Goal: Information Seeking & Learning: Learn about a topic

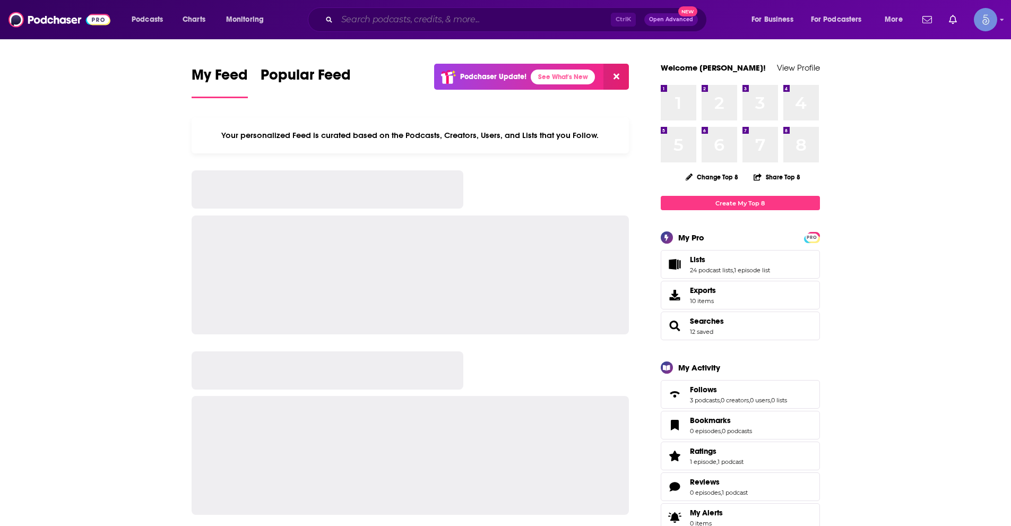
click at [379, 13] on input "Search podcasts, credits, & more..." at bounding box center [474, 19] width 274 height 17
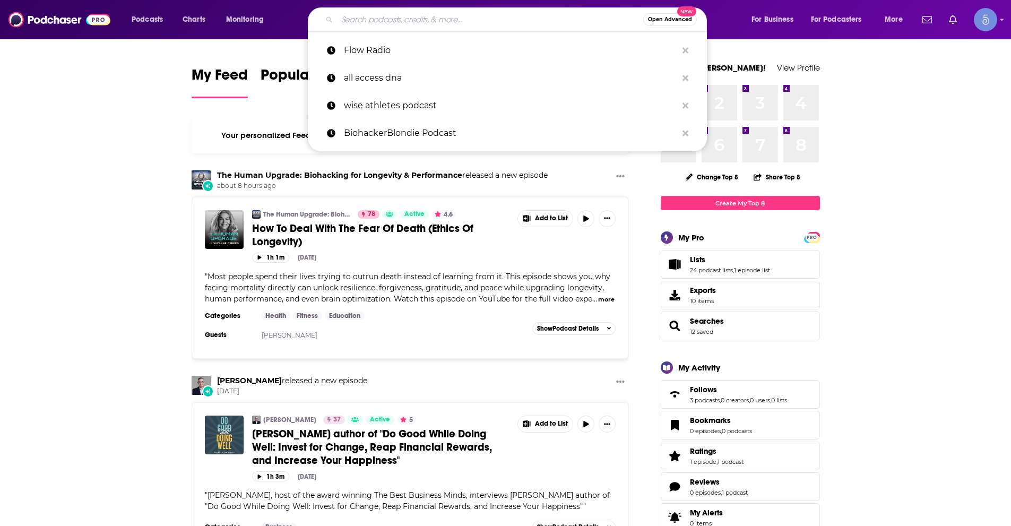
paste input "Bookaholic | Author Interviews | Book Reviews | Book News"
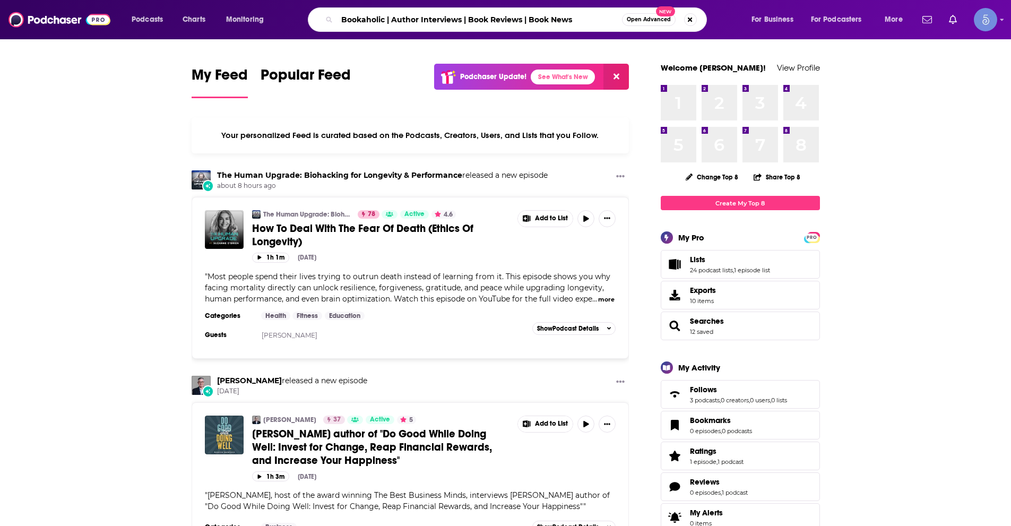
type input "Bookaholic | Author Interviews | Book Reviews | Book News"
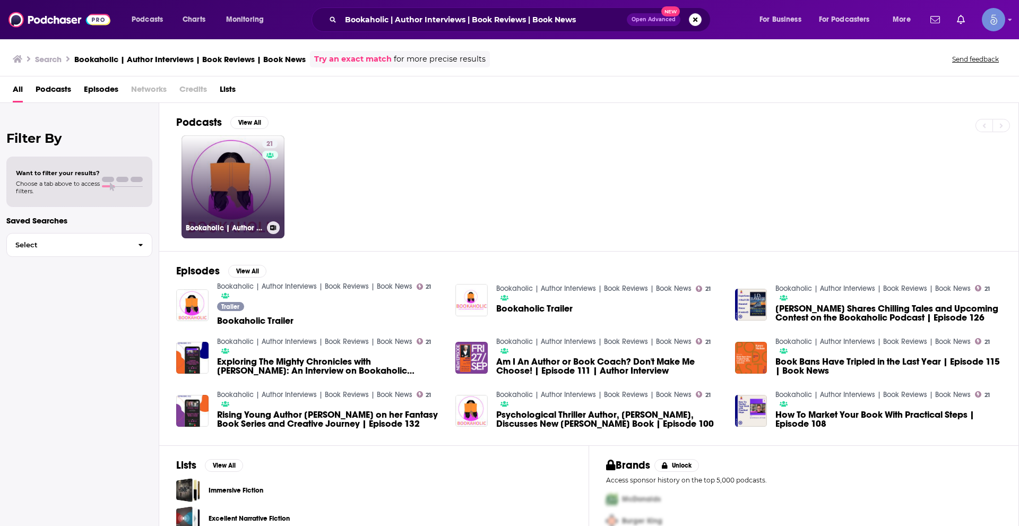
click at [236, 184] on link "21 Bookaholic | Author Interviews | Book Reviews | Book News" at bounding box center [232, 186] width 103 height 103
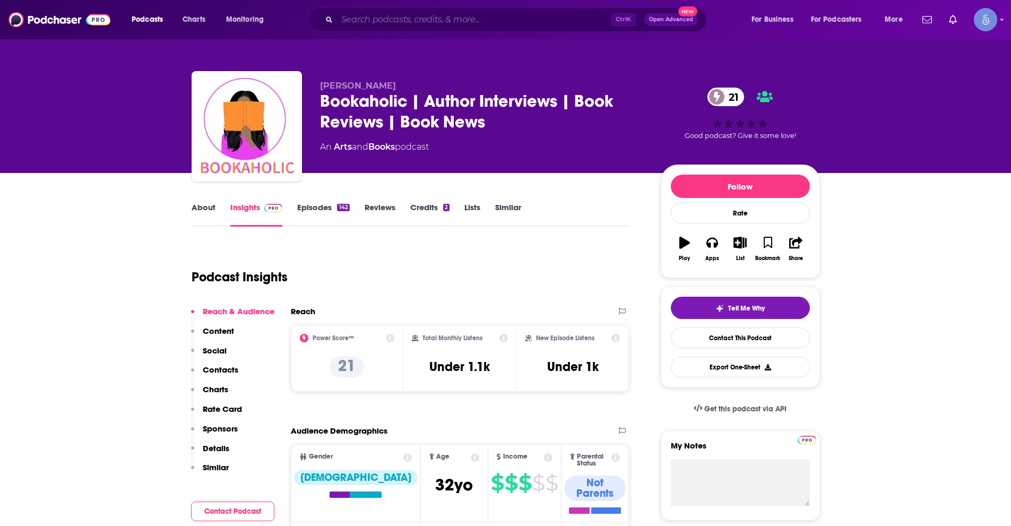
click at [397, 14] on input "Search podcasts, credits, & more..." at bounding box center [474, 19] width 274 height 17
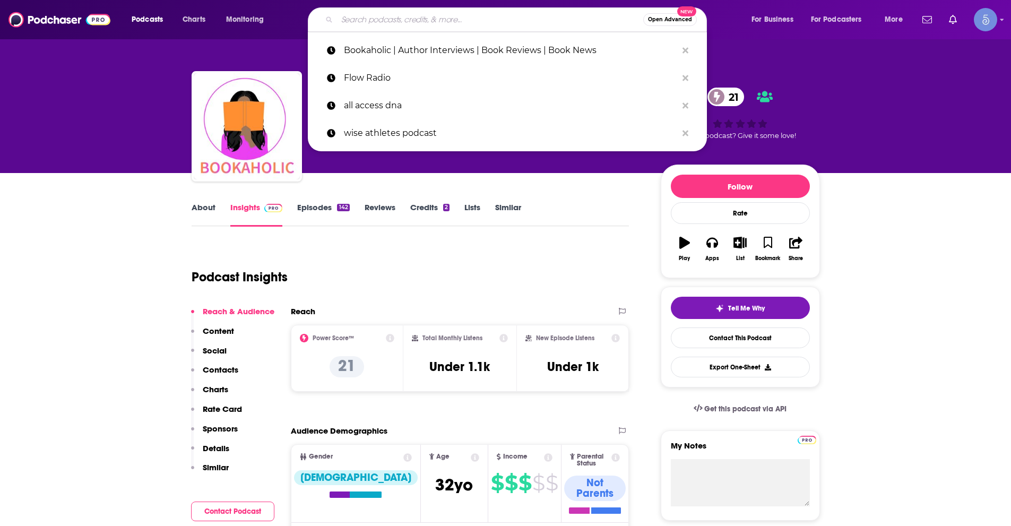
paste input "Art of the Beholder"
type input "Art of the Beholder"
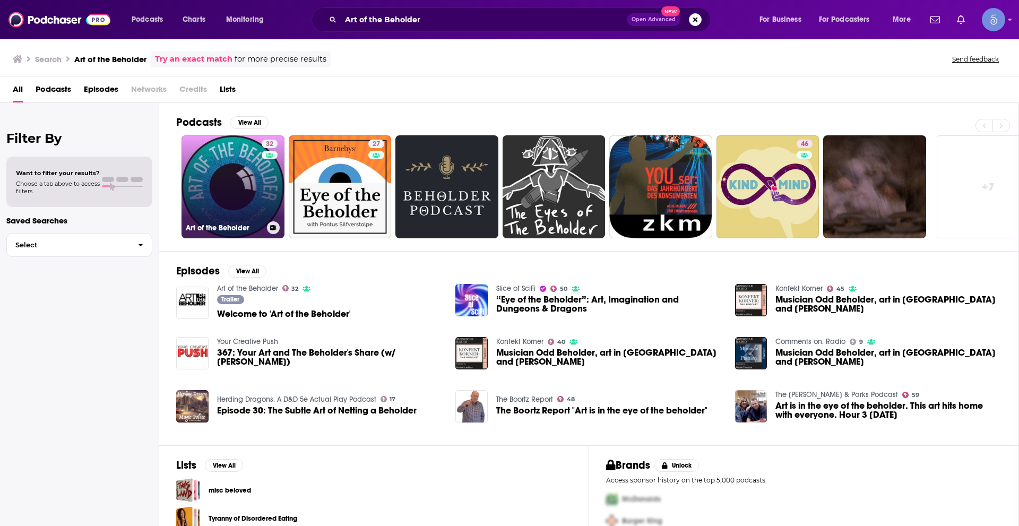
click at [221, 160] on link "32 Art of the Beholder" at bounding box center [232, 186] width 103 height 103
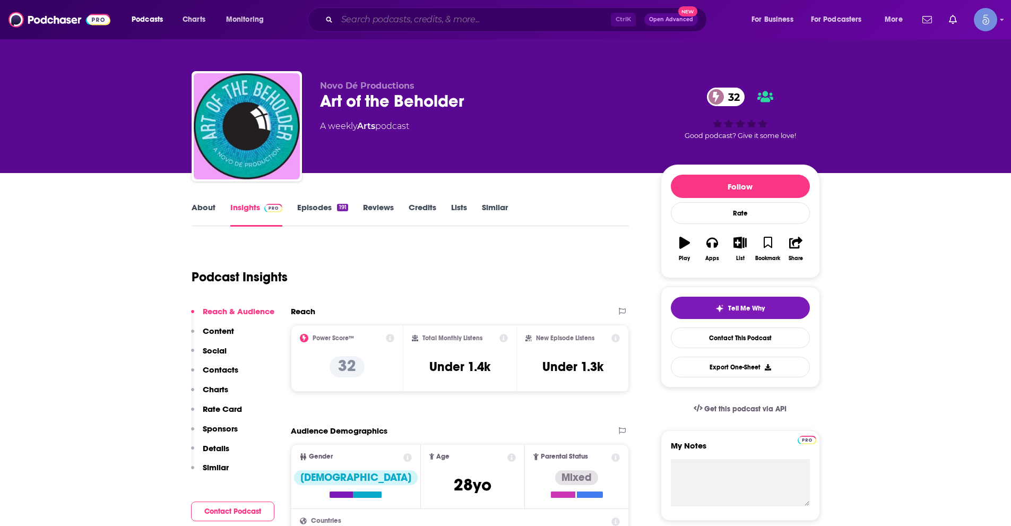
click at [374, 27] on input "Search podcasts, credits, & more..." at bounding box center [474, 19] width 274 height 17
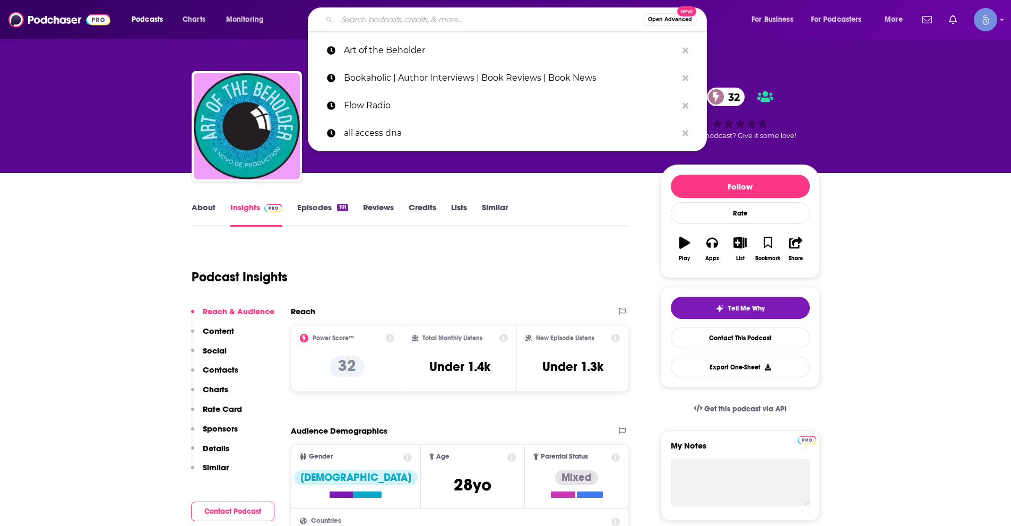
paste input "Literary Entertainment! Live Author Interviews"
type input "Literary Entertainment! Live Author Interviews"
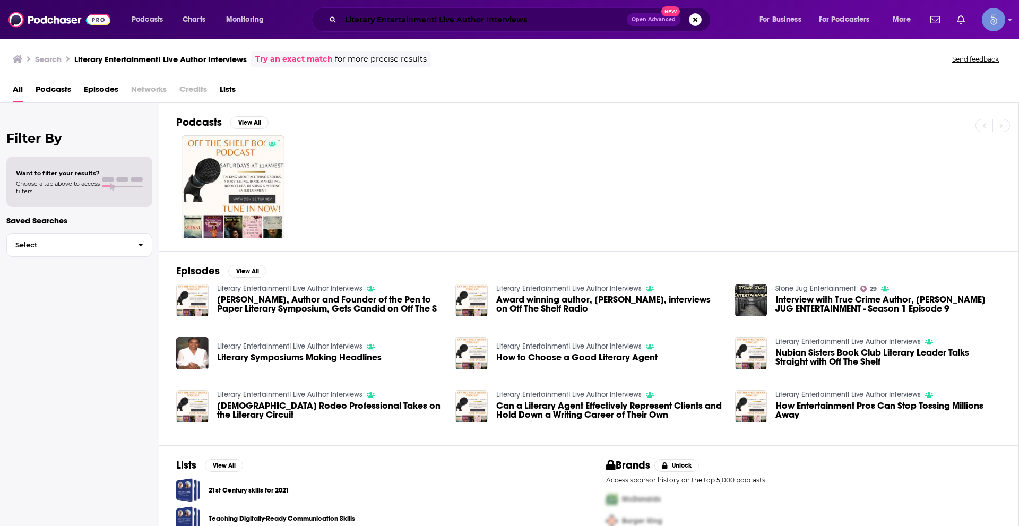
click at [513, 16] on input "Literary Entertainment! Live Author Interviews" at bounding box center [484, 19] width 286 height 17
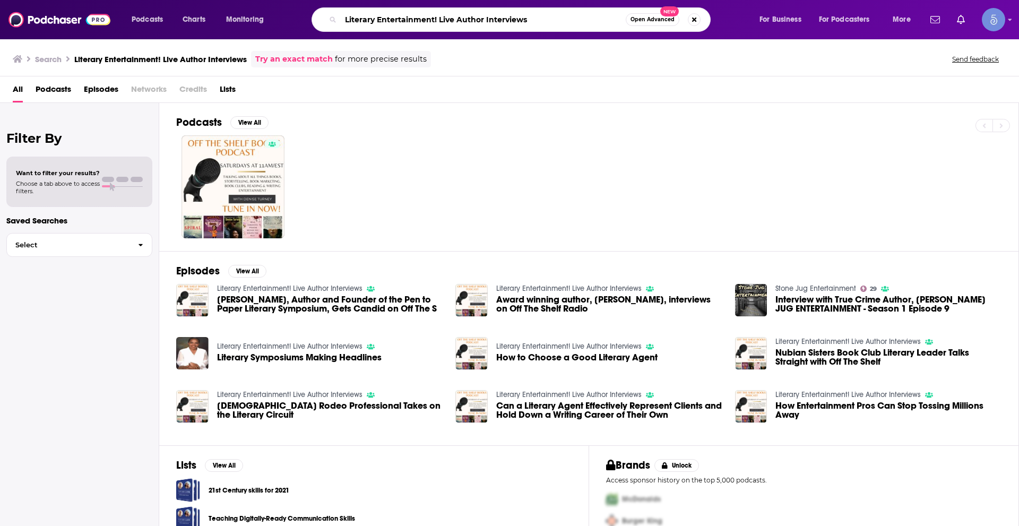
click at [513, 16] on input "Literary Entertainment! Live Author Interviews" at bounding box center [483, 19] width 285 height 17
click at [512, 16] on input "Literary Entertainment! Live Author Interviews" at bounding box center [483, 19] width 285 height 17
paste input "Book 101 Review"
type input "Book 101 Review"
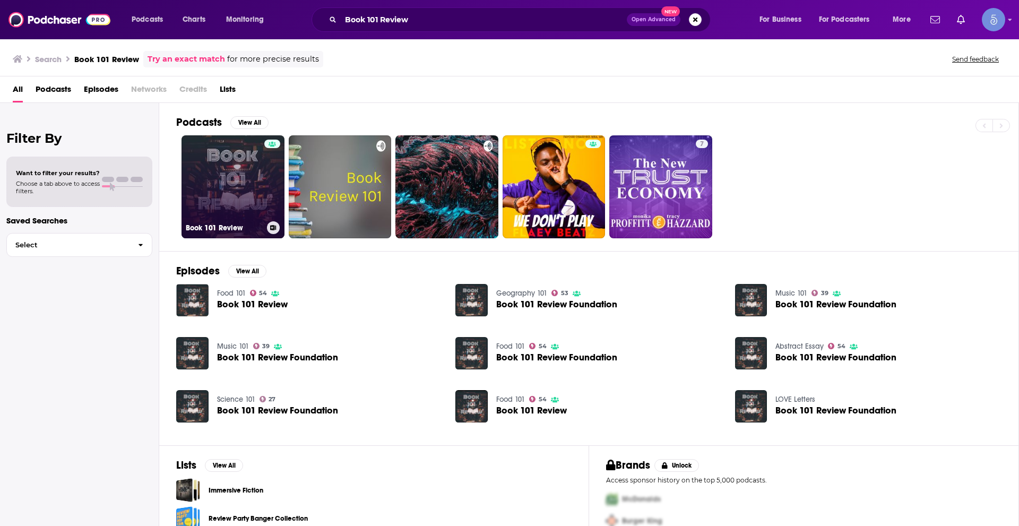
click at [262, 187] on link "Book 101 Review" at bounding box center [232, 186] width 103 height 103
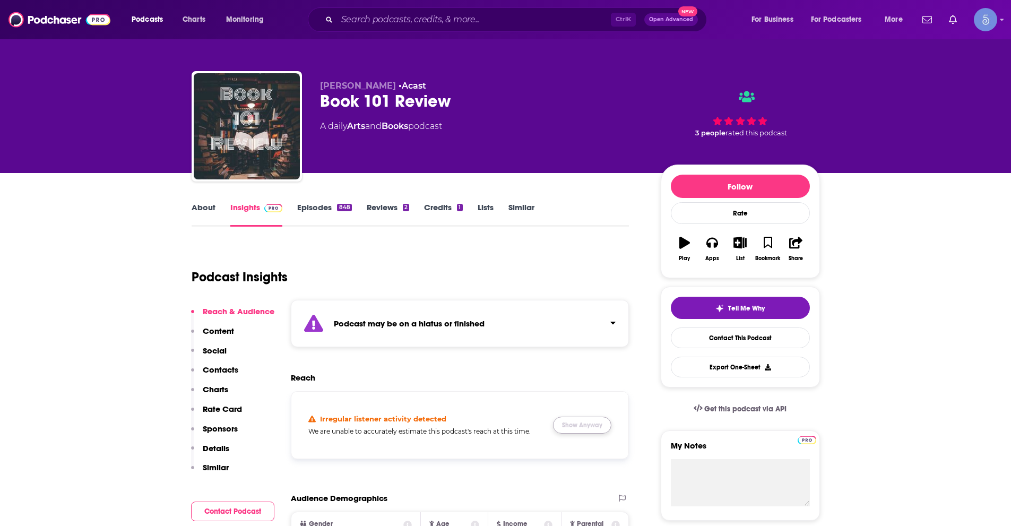
click at [598, 426] on button "Show Anyway" at bounding box center [582, 425] width 58 height 17
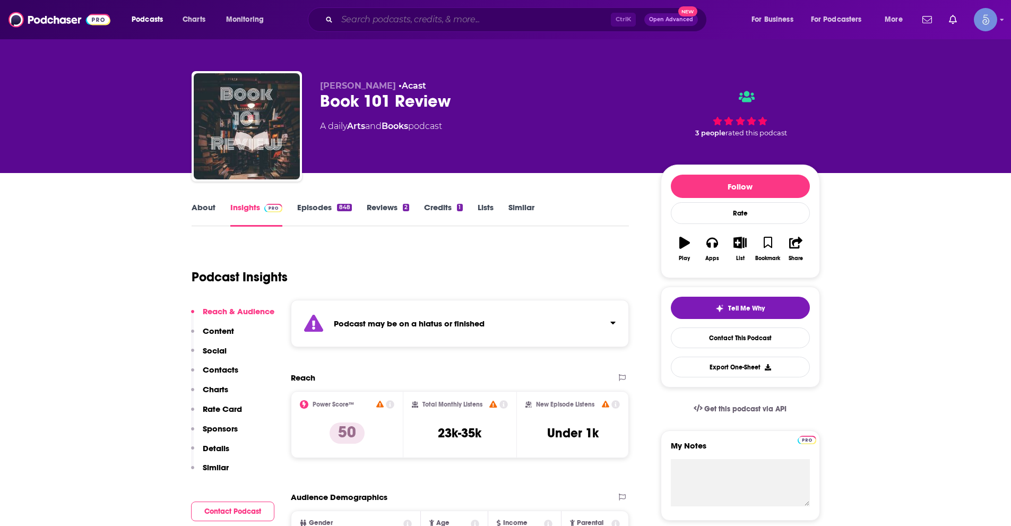
click at [491, 23] on input "Search podcasts, credits, & more..." at bounding box center [474, 19] width 274 height 17
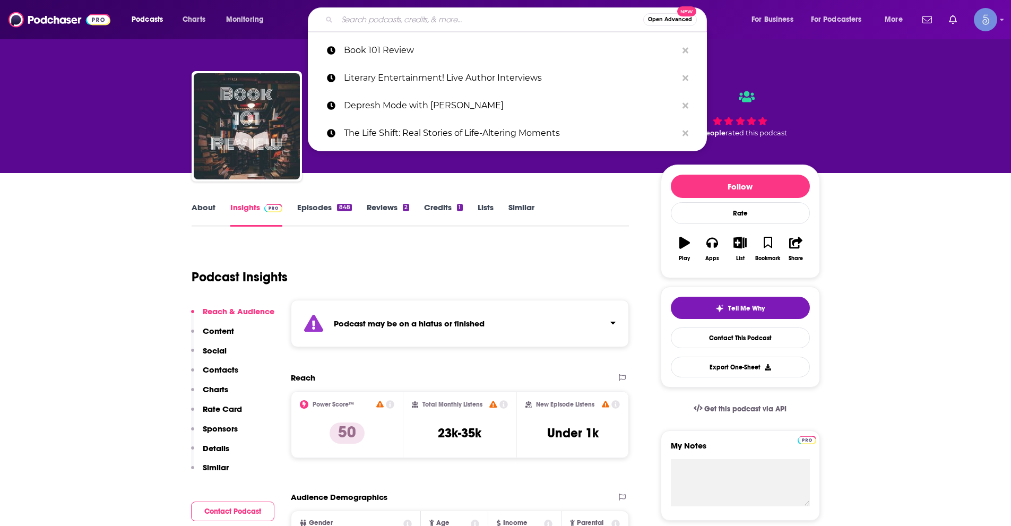
paste input "Book Cougars Podcast: Two Middle-Aged Women on the [PERSON_NAME] for a Good Read"
type input "Book Cougars Podcast: Two Middle-Aged Women on the [PERSON_NAME] for a Good Read"
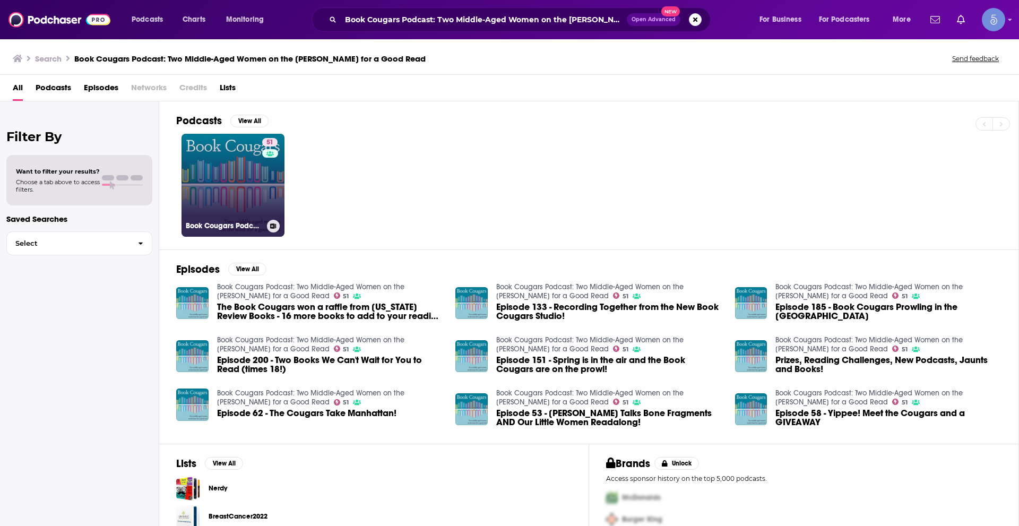
click at [247, 189] on link "51 Book Cougars Podcast: Two Middle-Aged Women on the [PERSON_NAME] for a Good …" at bounding box center [232, 185] width 103 height 103
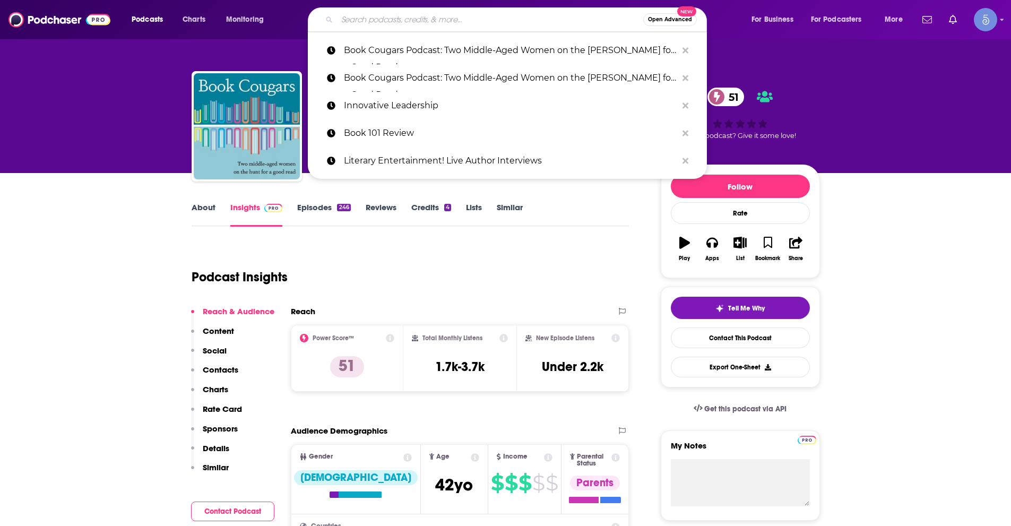
click at [444, 14] on input "Search podcasts, credits, & more..." at bounding box center [490, 19] width 306 height 17
paste input "The Storytelling Lab"
type input "The Storytelling Lab"
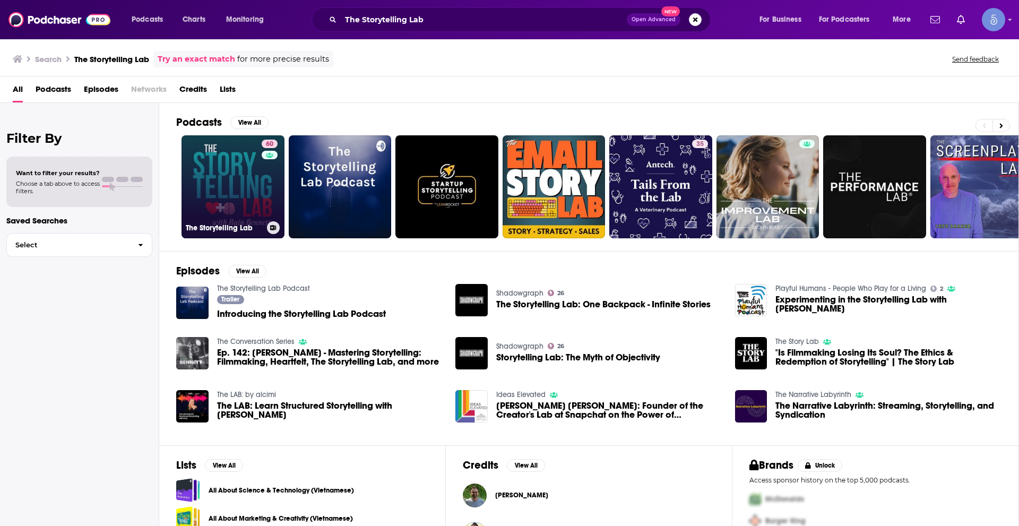
click at [255, 189] on link "60 The Storytelling Lab" at bounding box center [232, 186] width 103 height 103
